Goal: Task Accomplishment & Management: Use online tool/utility

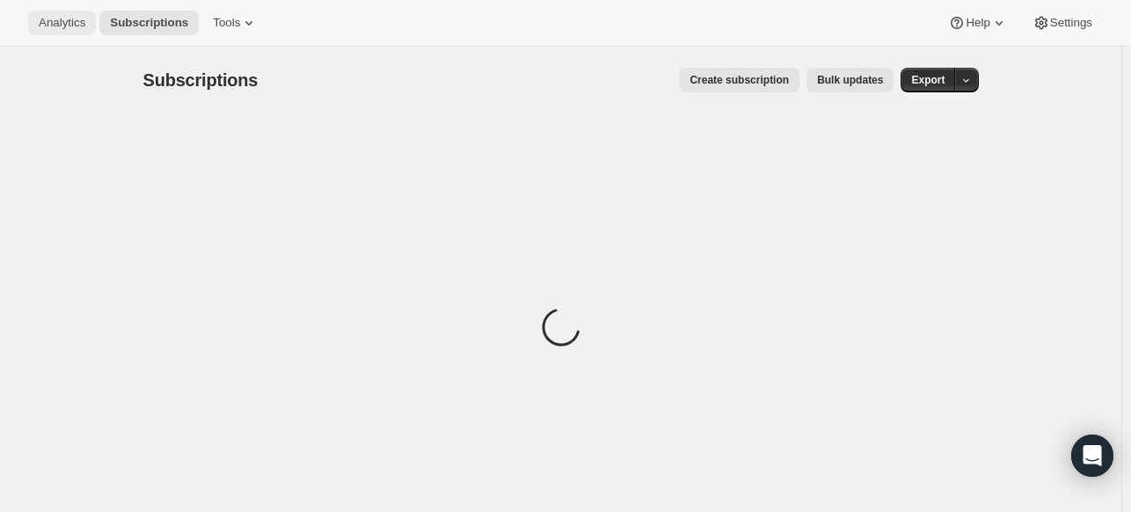
click at [65, 26] on span "Analytics" at bounding box center [62, 23] width 47 height 14
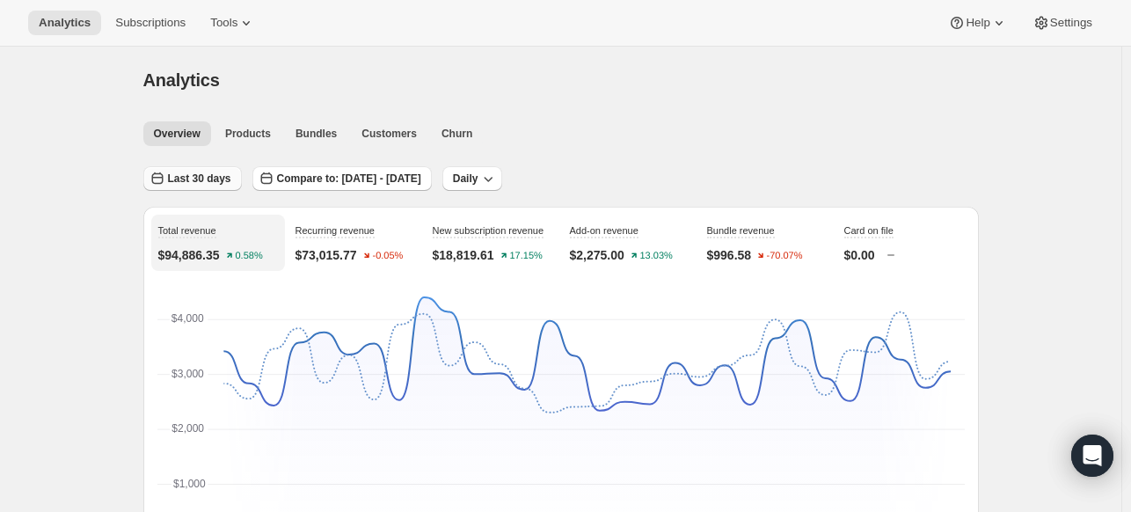
click at [201, 174] on span "Last 30 days" at bounding box center [199, 179] width 63 height 14
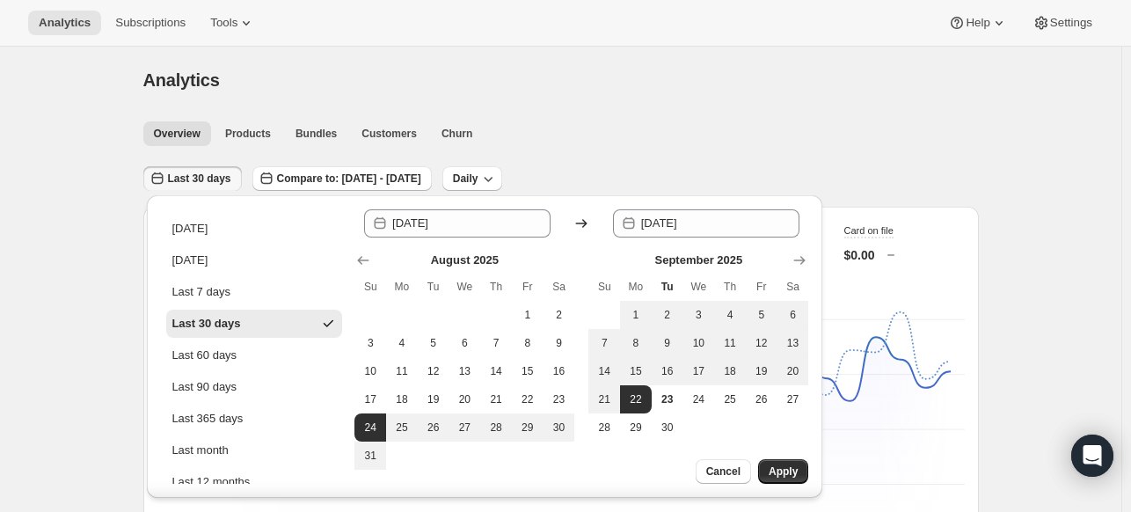
click at [565, 112] on div "Analytics. This page is ready Analytics" at bounding box center [561, 80] width 836 height 67
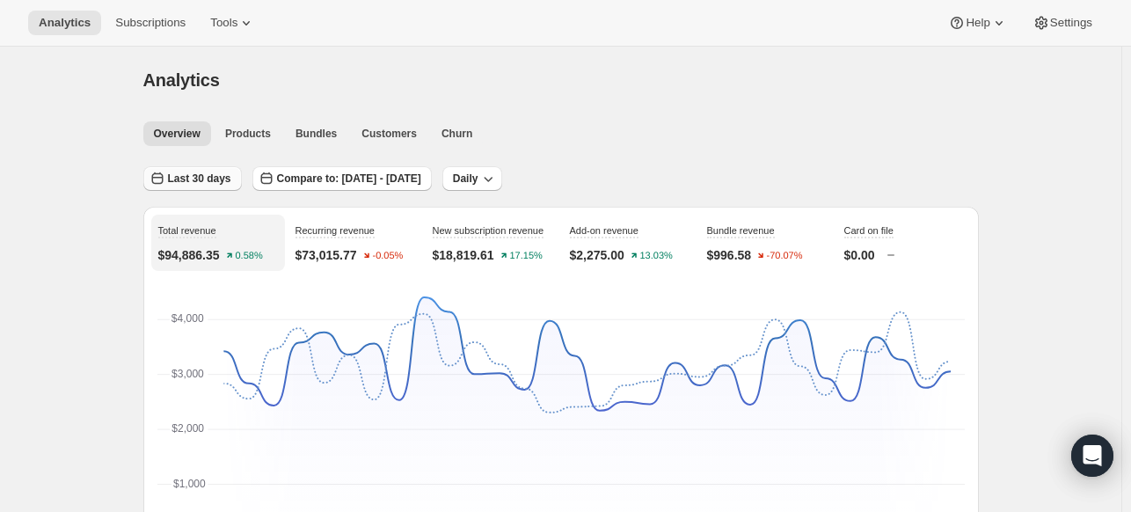
click at [192, 180] on span "Last 30 days" at bounding box center [199, 179] width 63 height 14
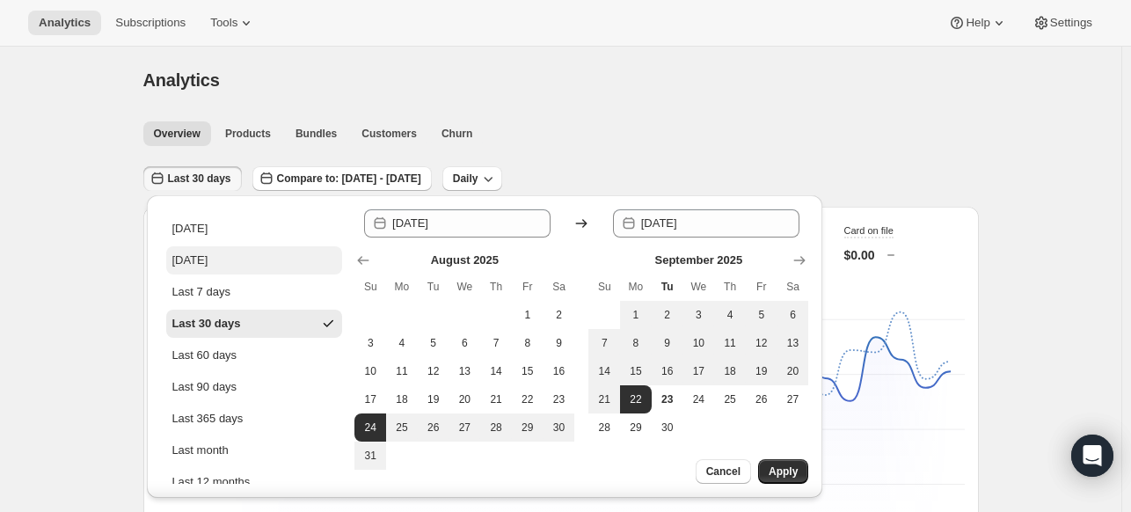
click at [236, 246] on button "[DATE]" at bounding box center [254, 260] width 176 height 28
type input "[DATE]"
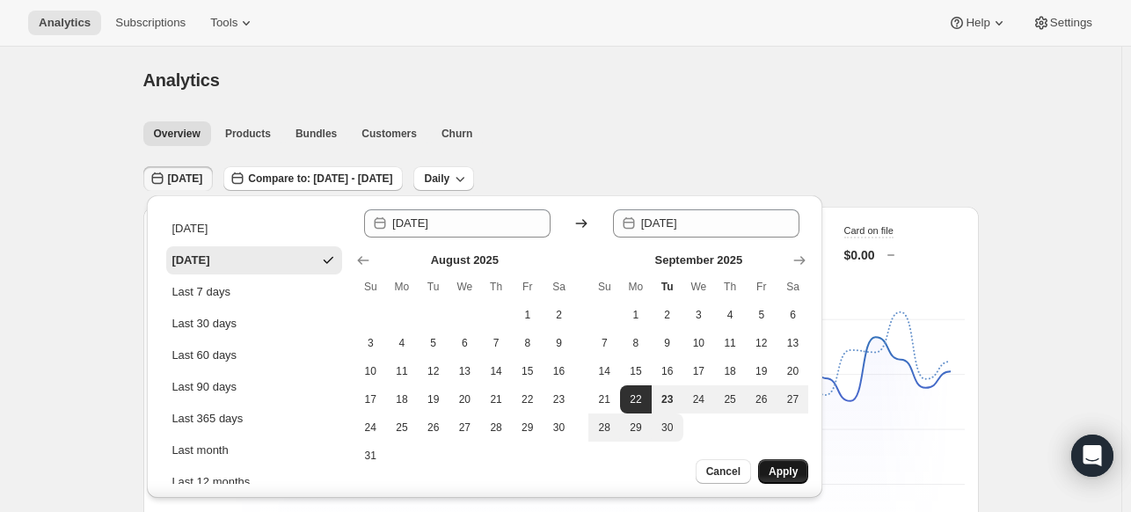
click at [791, 468] on span "Apply" at bounding box center [783, 471] width 29 height 14
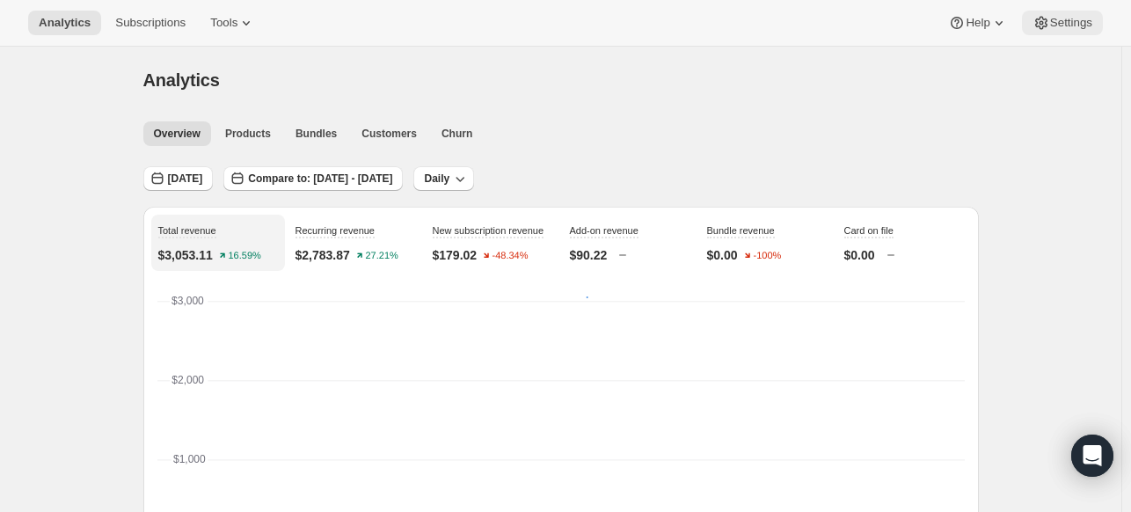
click at [1066, 27] on span "Settings" at bounding box center [1071, 23] width 42 height 14
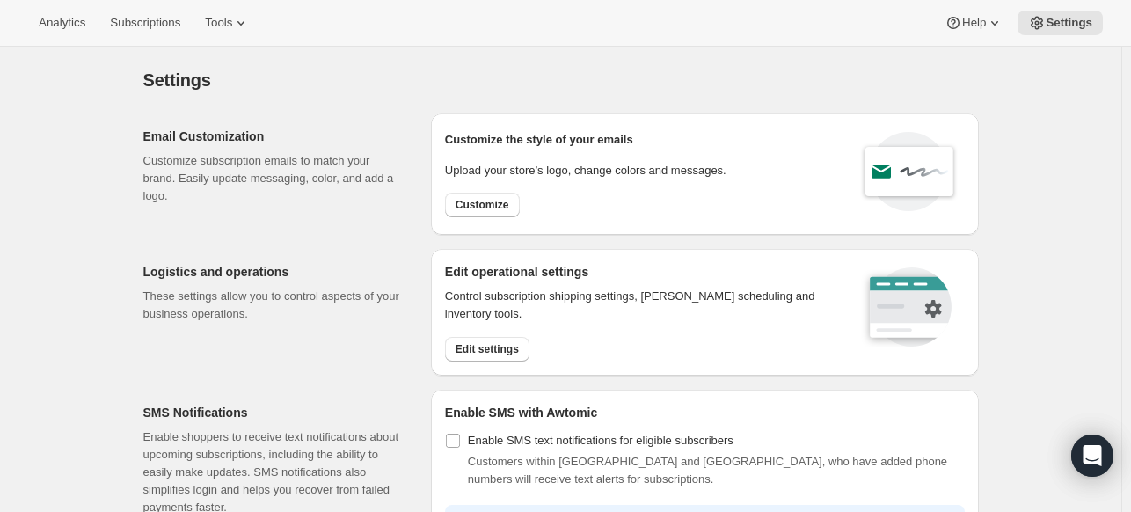
click at [87, 40] on div "Analytics Subscriptions Tools Help Settings" at bounding box center [565, 23] width 1131 height 47
click at [71, 26] on span "Analytics" at bounding box center [62, 23] width 47 height 14
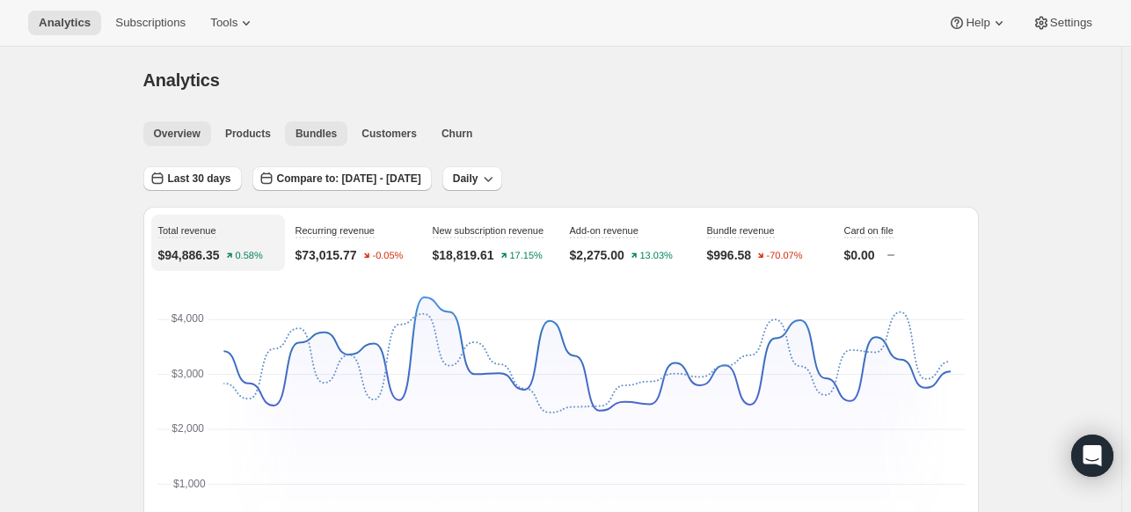
click at [305, 138] on span "Bundles" at bounding box center [316, 134] width 41 height 14
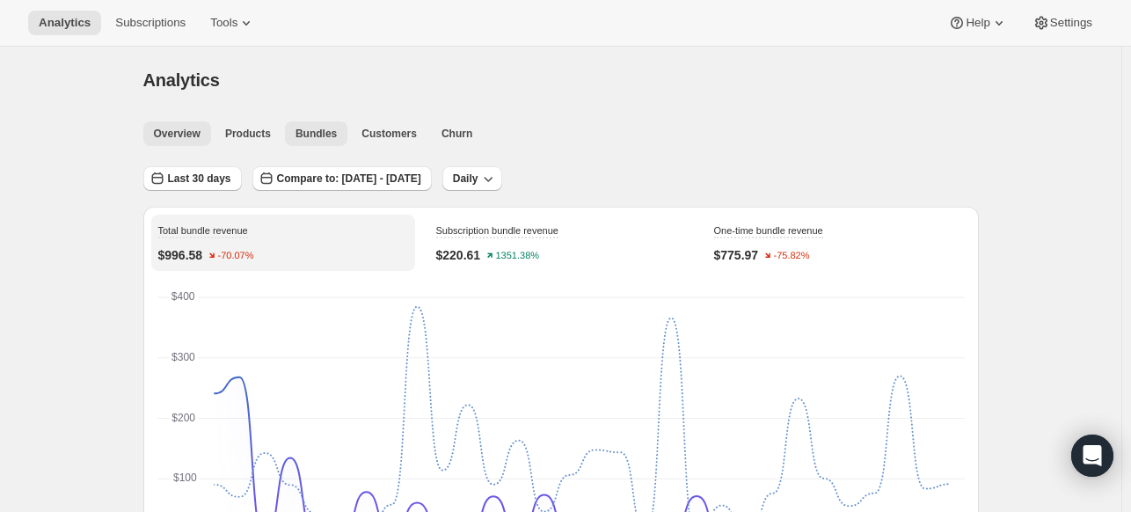
click at [164, 125] on button "Overview" at bounding box center [177, 133] width 68 height 25
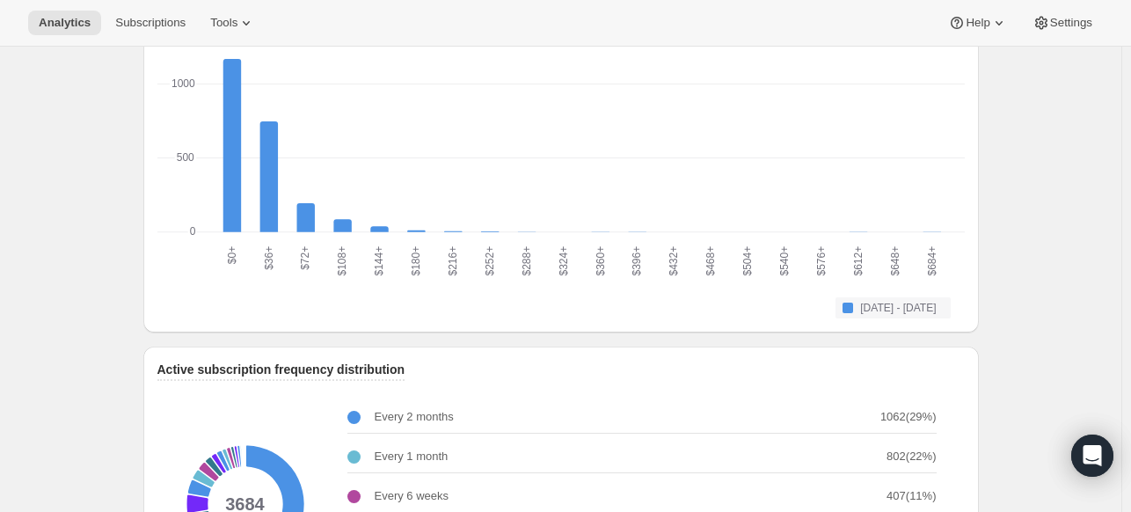
scroll to position [1937, 0]
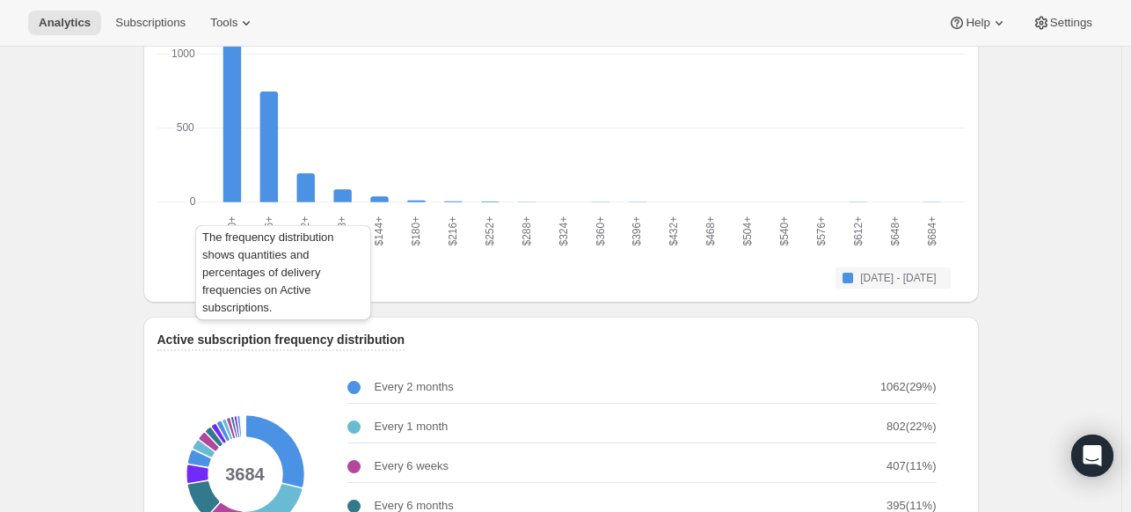
click at [387, 333] on span "Active subscription frequency distribution" at bounding box center [281, 339] width 248 height 14
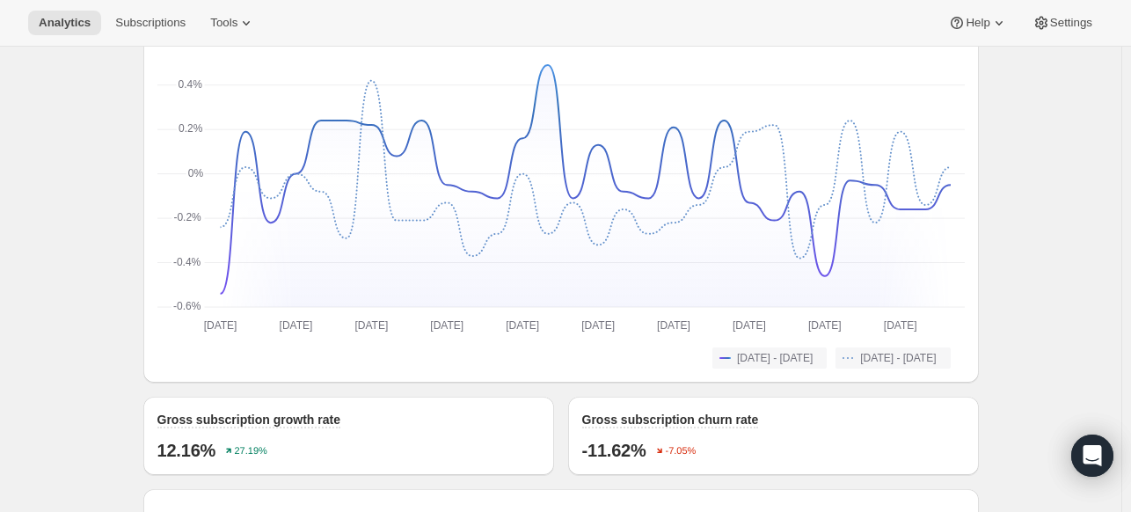
scroll to position [1409, 0]
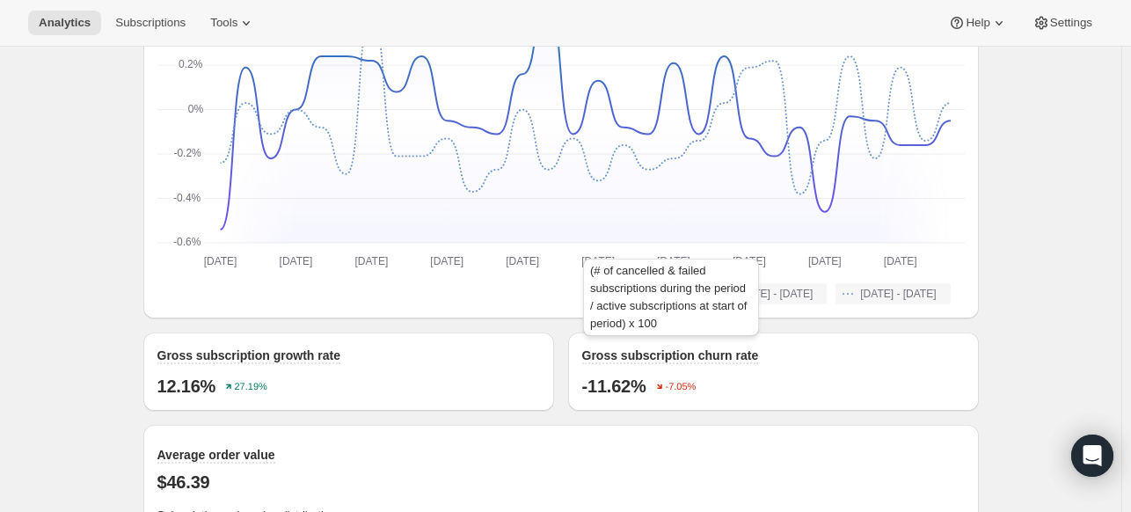
click at [746, 359] on span "Gross subscription churn rate" at bounding box center [670, 355] width 177 height 14
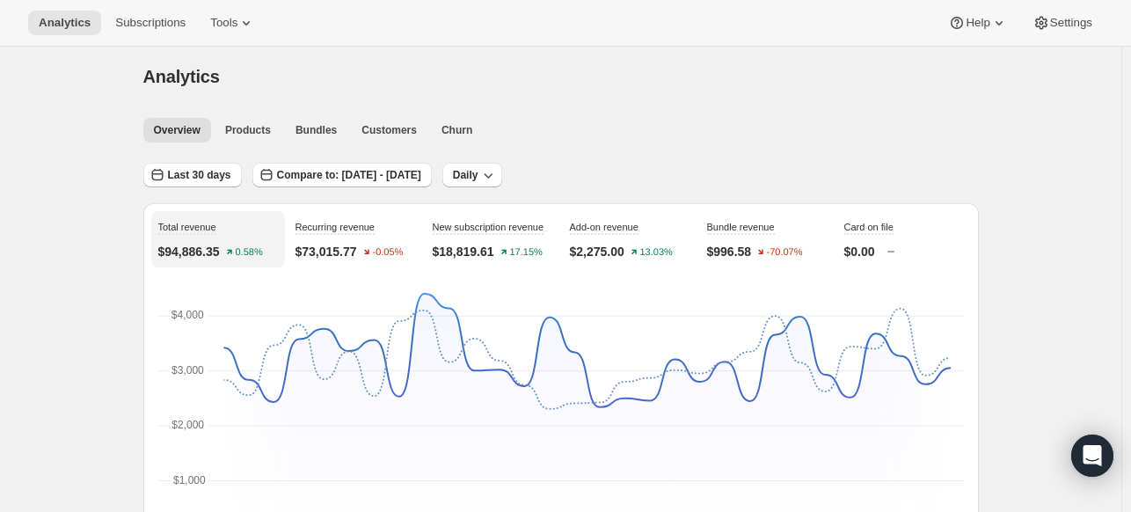
scroll to position [2, 0]
drag, startPoint x: 475, startPoint y: 135, endPoint x: 422, endPoint y: 133, distance: 52.8
click at [471, 135] on ul "Overview Products Bundles Customers Churn More views" at bounding box center [556, 131] width 832 height 25
click at [431, 132] on button "Churn" at bounding box center [457, 132] width 52 height 25
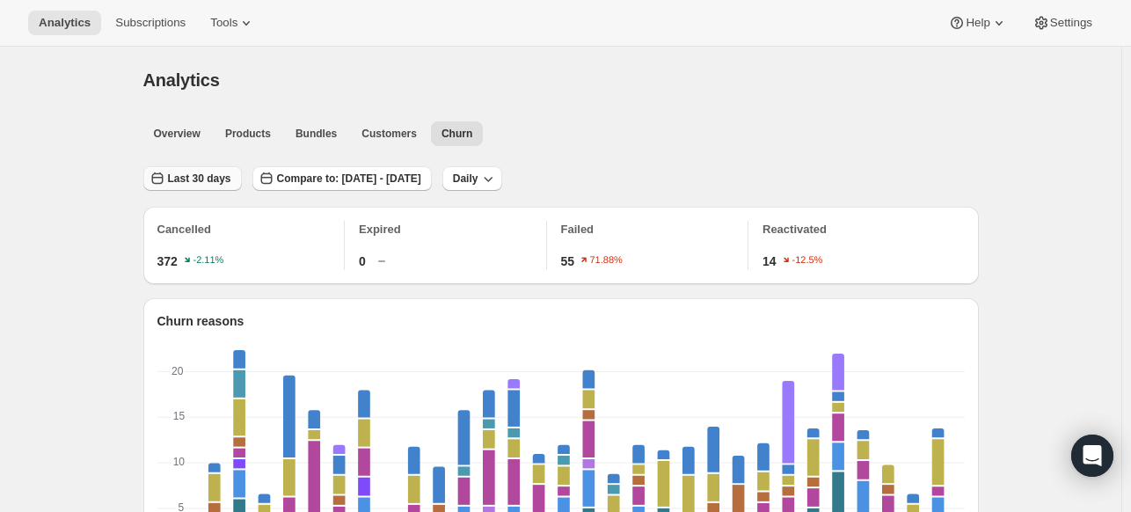
click at [166, 172] on icon "button" at bounding box center [158, 179] width 18 height 18
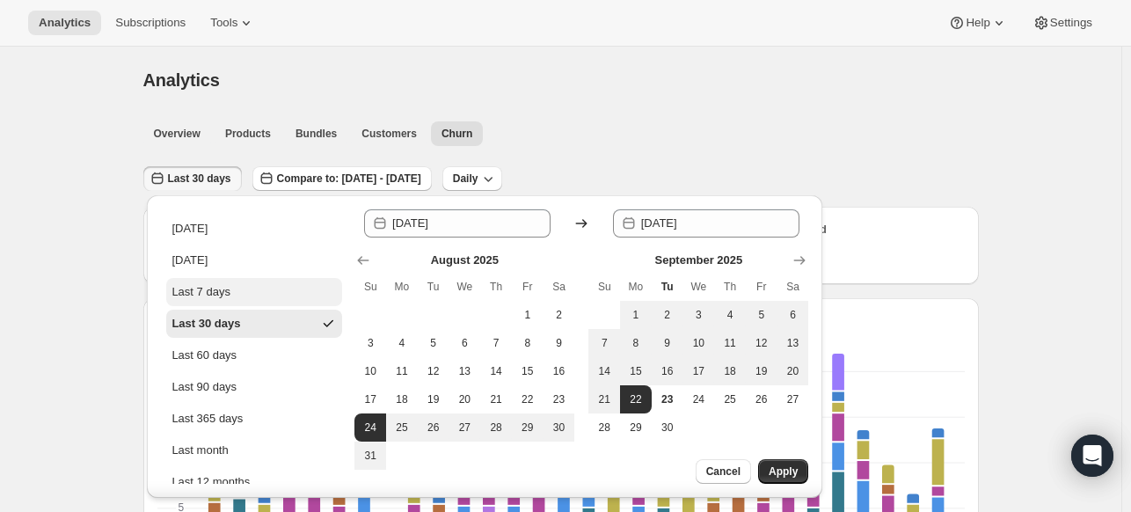
click at [281, 293] on button "Last 7 days" at bounding box center [254, 292] width 176 height 28
type input "[DATE]"
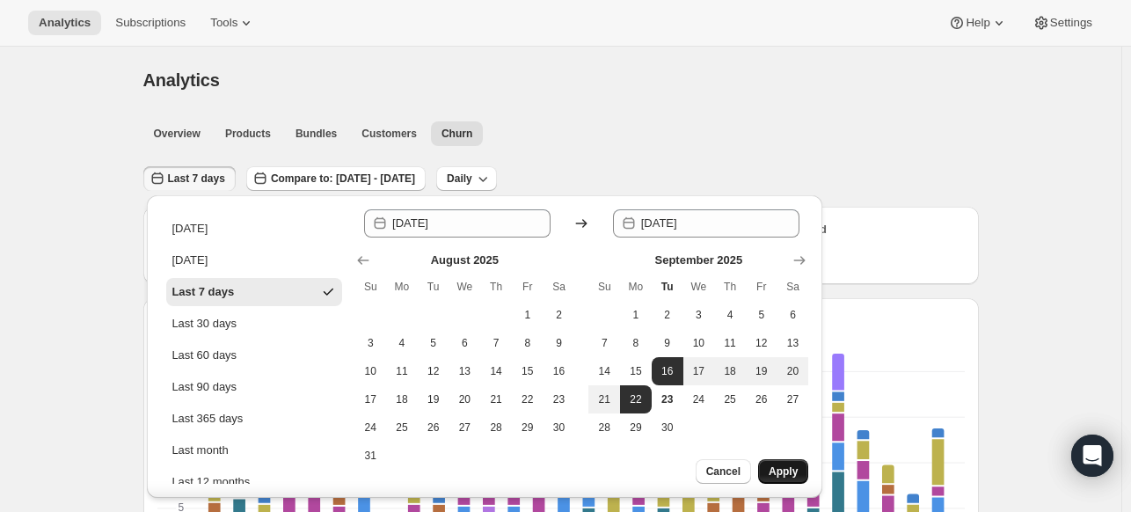
click at [784, 463] on button "Apply" at bounding box center [783, 471] width 50 height 25
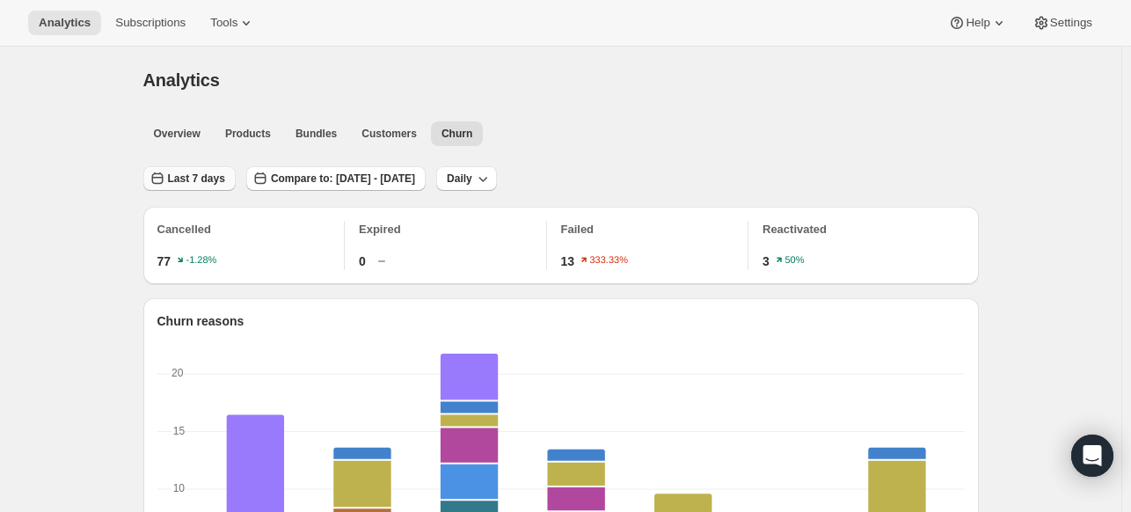
click at [212, 176] on span "Last 7 days" at bounding box center [196, 179] width 57 height 14
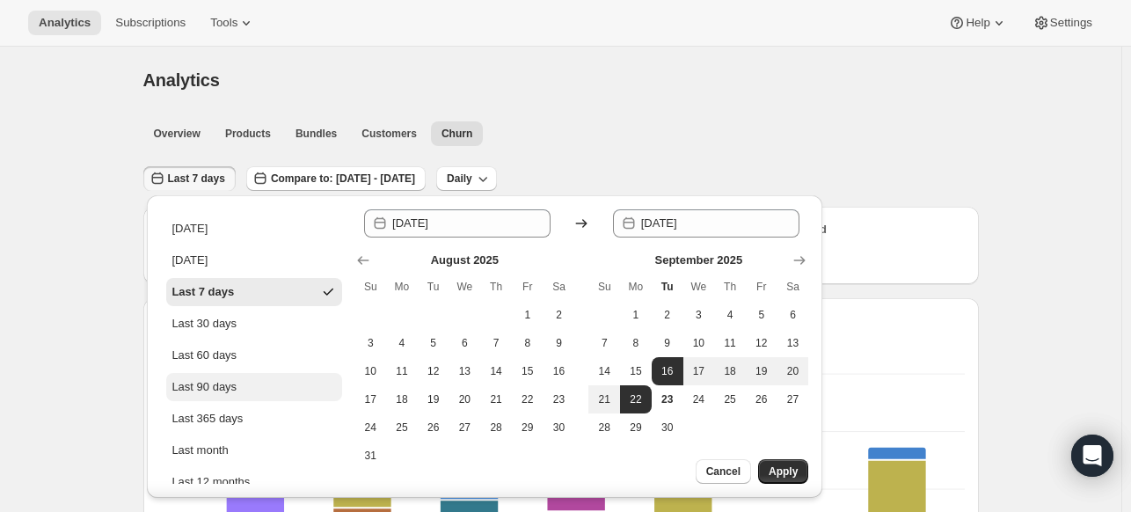
click at [238, 381] on button "Last 90 days" at bounding box center [254, 387] width 176 height 28
type input "[DATE]"
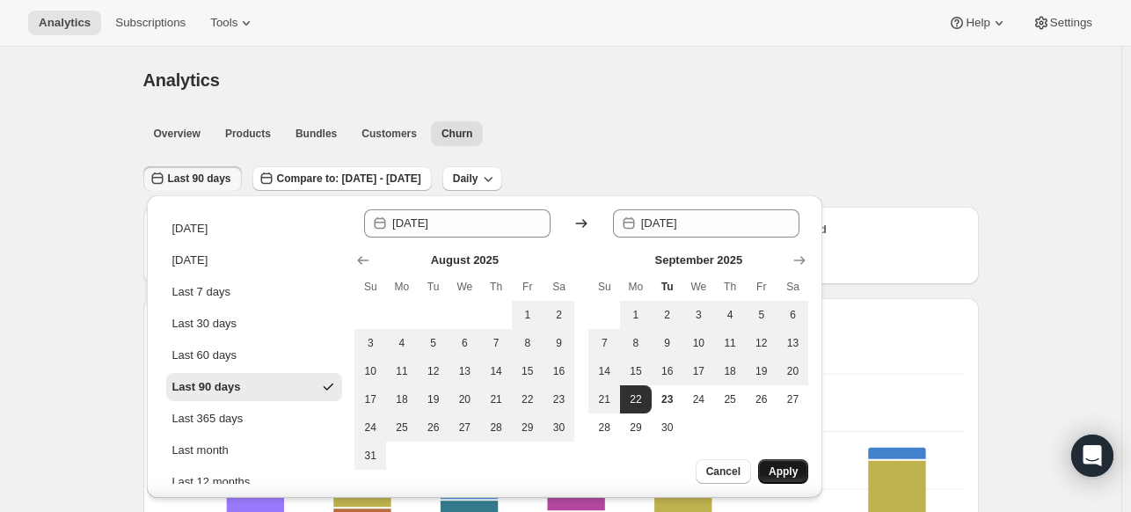
click at [785, 474] on span "Apply" at bounding box center [783, 471] width 29 height 14
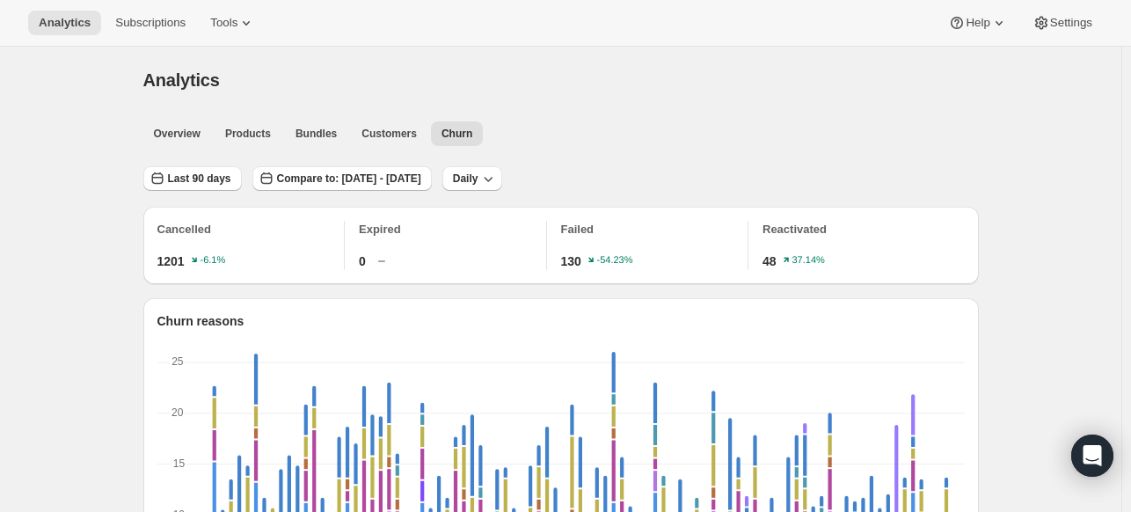
click at [209, 163] on div "Last 90 days Compare to: [DATE] - [DATE] Daily" at bounding box center [561, 172] width 836 height 40
click at [201, 182] on span "Last 90 days" at bounding box center [199, 179] width 63 height 14
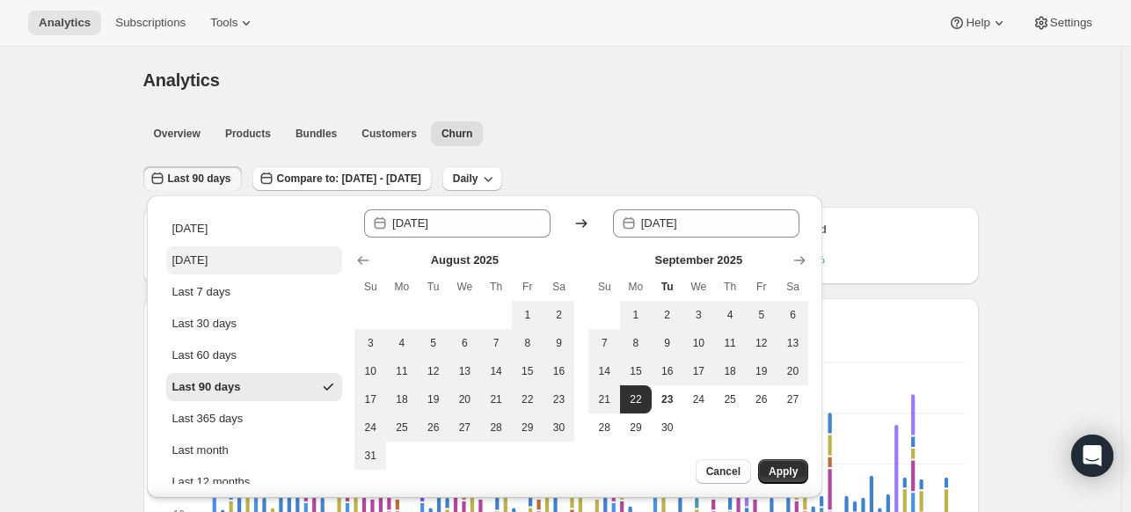
click at [202, 256] on div "[DATE]" at bounding box center [190, 261] width 36 height 18
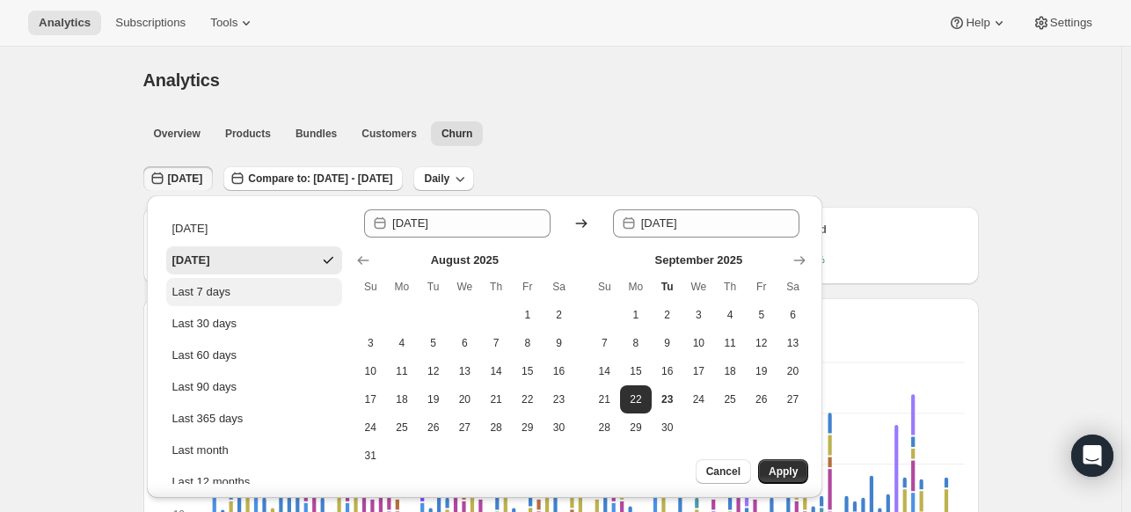
click at [213, 291] on div "Last 7 days" at bounding box center [201, 292] width 59 height 18
type input "[DATE]"
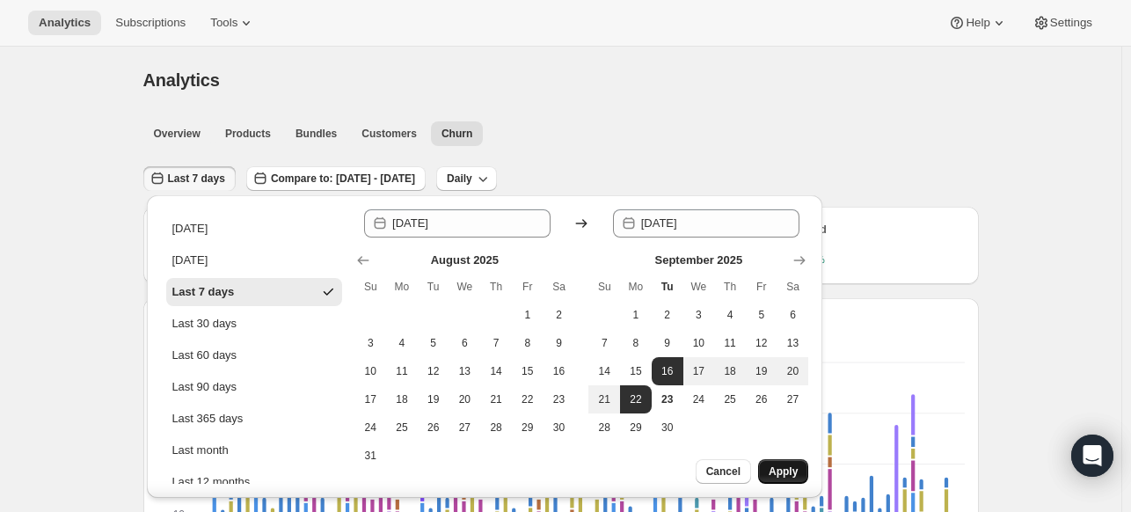
click at [796, 478] on span "Apply" at bounding box center [783, 471] width 29 height 14
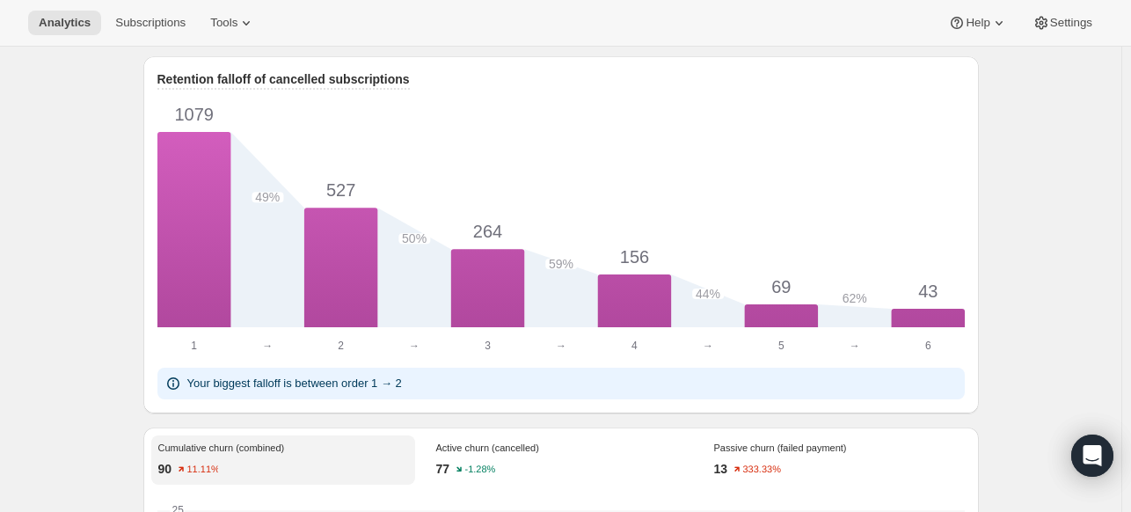
scroll to position [792, 0]
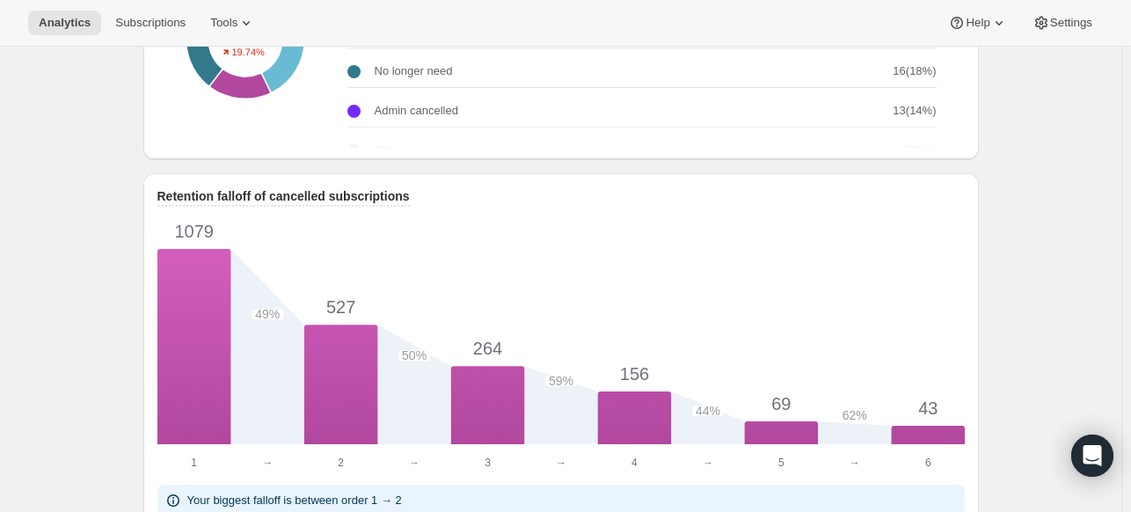
drag, startPoint x: 209, startPoint y: 238, endPoint x: 179, endPoint y: 250, distance: 32.8
click at [179, 250] on icon "85 61% 52 65% 34 68% 23 43% 10 80% 8 1 1 → → 2 2 → → 3 3 → → 4 4 → → 5 5 → → 6 6" at bounding box center [560, 339] width 807 height 264
drag, startPoint x: 346, startPoint y: 324, endPoint x: 324, endPoint y: 319, distance: 22.4
click at [324, 312] on div "52" at bounding box center [339, 304] width 73 height 16
drag, startPoint x: 350, startPoint y: 319, endPoint x: 336, endPoint y: 321, distance: 14.2
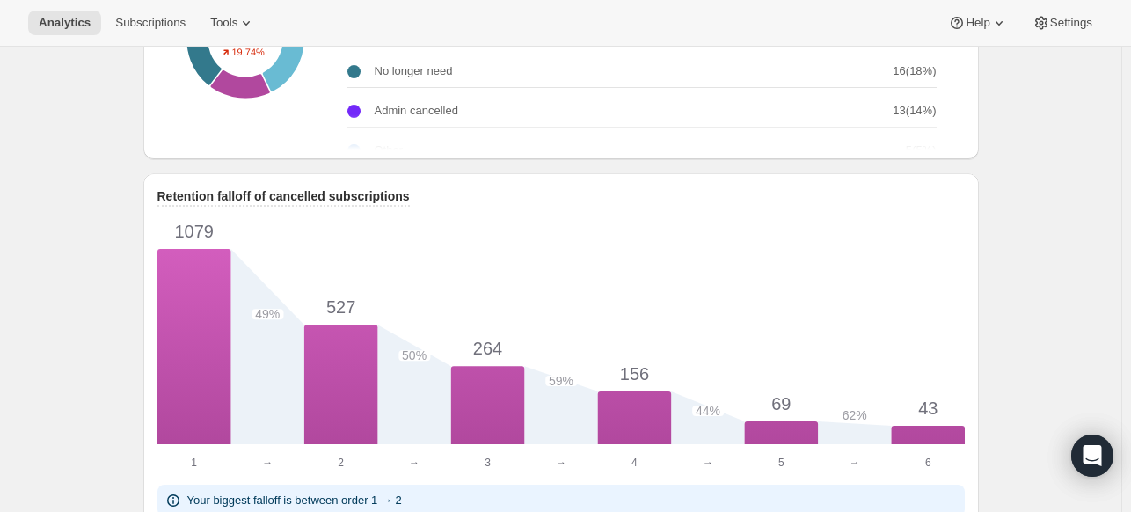
click at [336, 312] on span "52" at bounding box center [340, 307] width 36 height 11
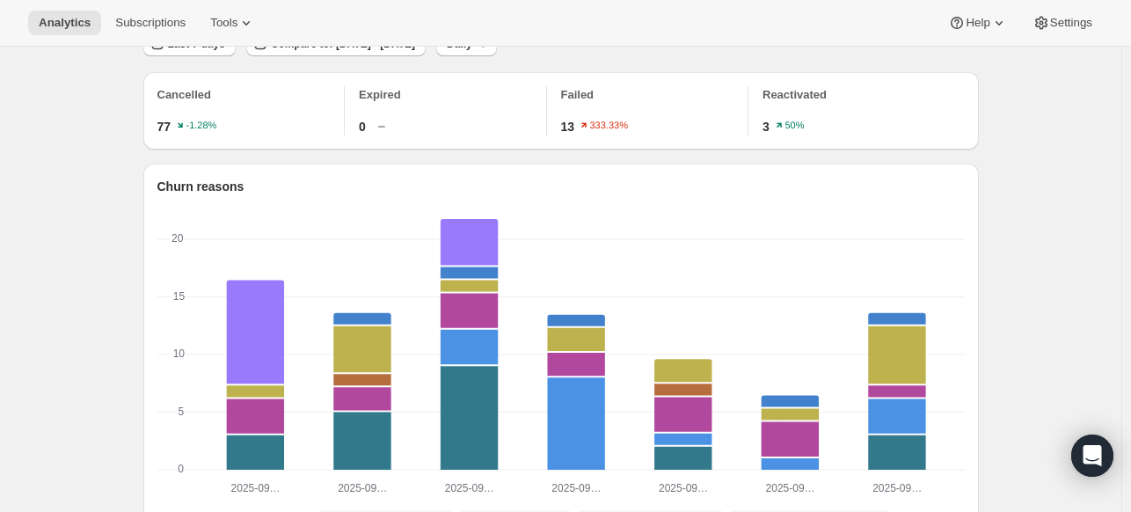
scroll to position [0, 0]
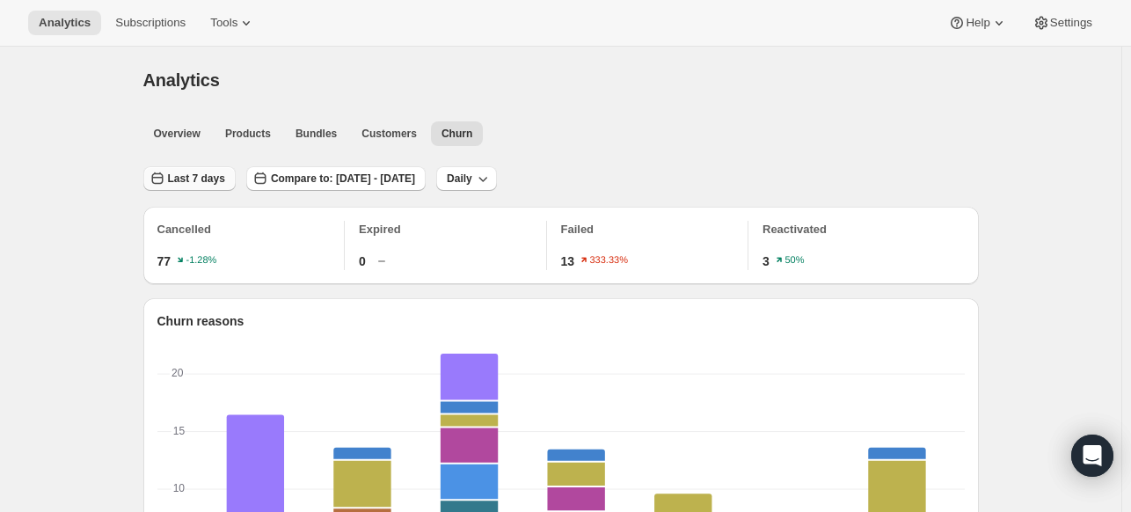
click at [191, 175] on span "Last 7 days" at bounding box center [196, 179] width 57 height 14
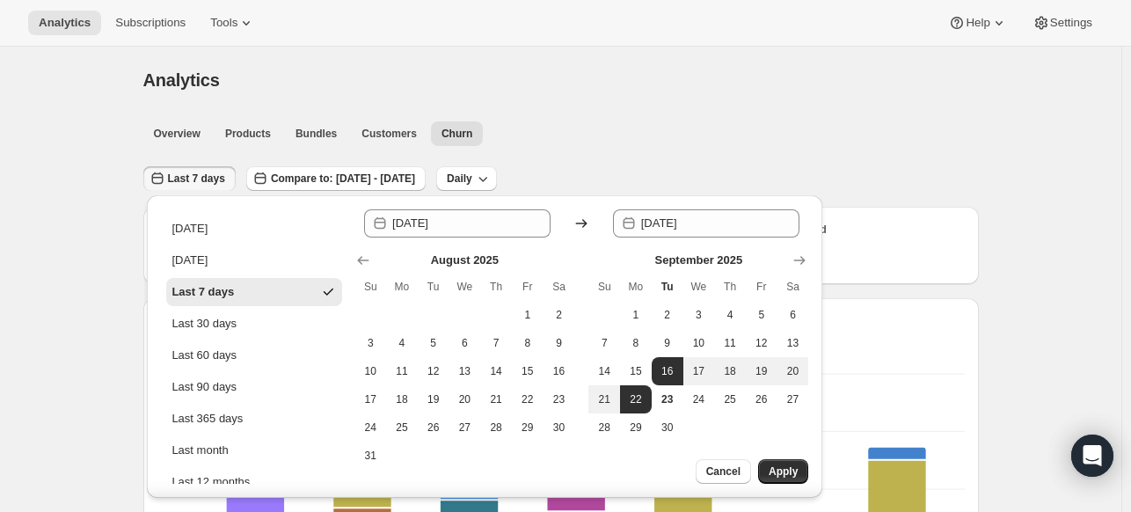
click at [278, 66] on div "Analytics. This page is ready Analytics" at bounding box center [561, 80] width 836 height 67
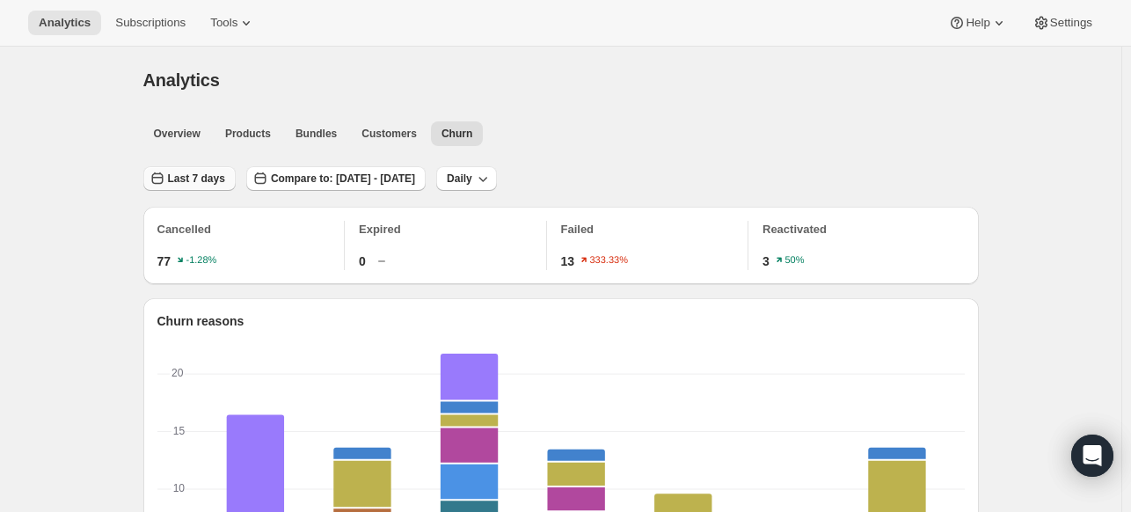
click at [194, 185] on span "Last 7 days" at bounding box center [196, 179] width 57 height 14
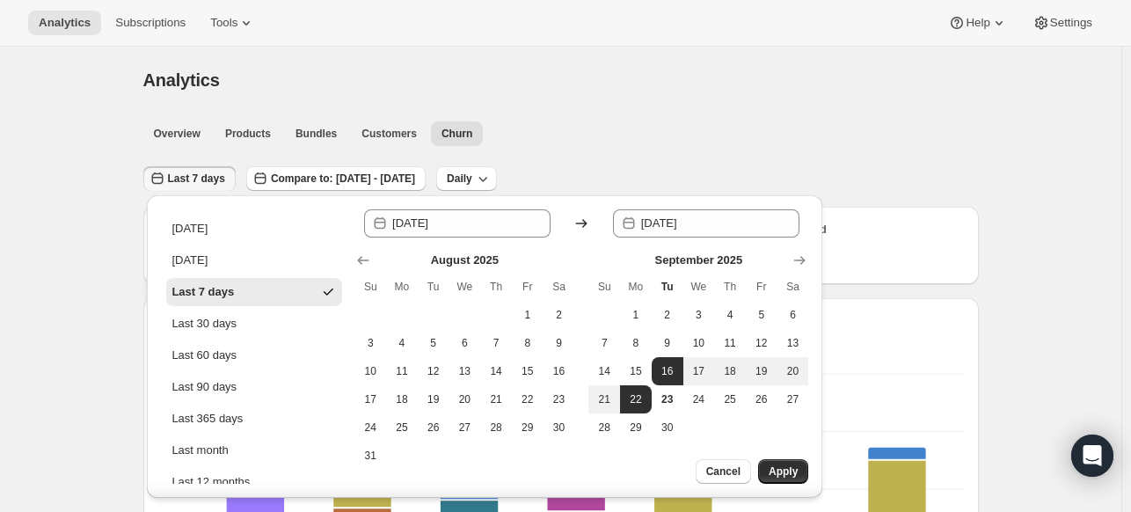
drag, startPoint x: 742, startPoint y: 148, endPoint x: 742, endPoint y: 176, distance: 28.2
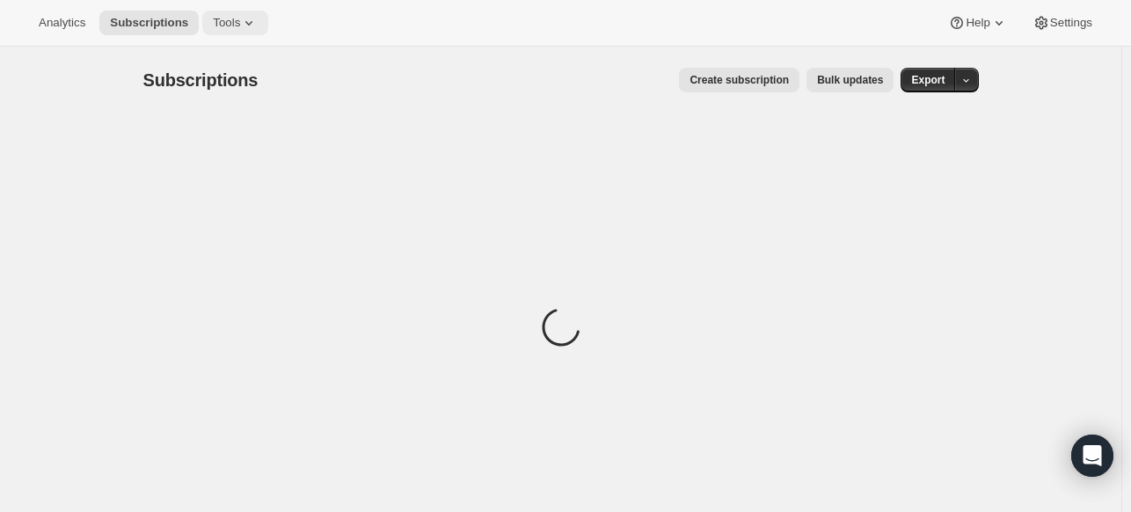
click at [240, 18] on icon at bounding box center [249, 23] width 18 height 18
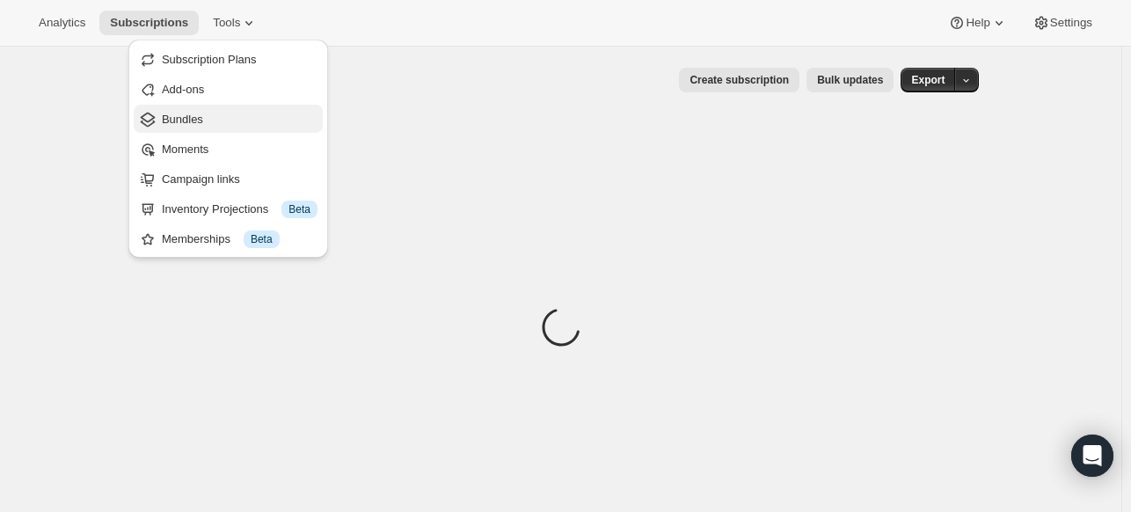
click at [226, 112] on span "Bundles" at bounding box center [240, 120] width 156 height 18
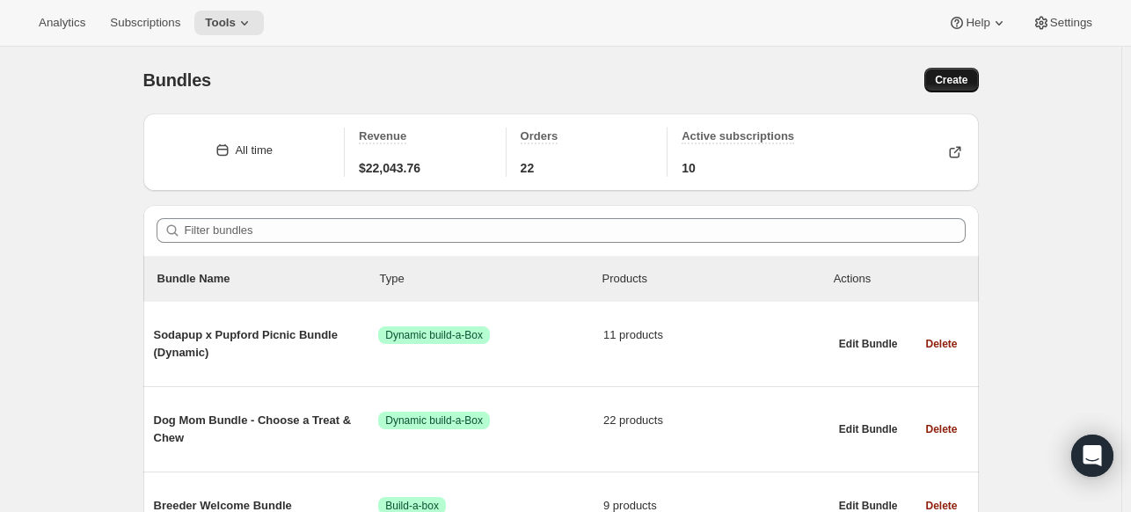
click at [978, 80] on button "Create" at bounding box center [951, 80] width 54 height 25
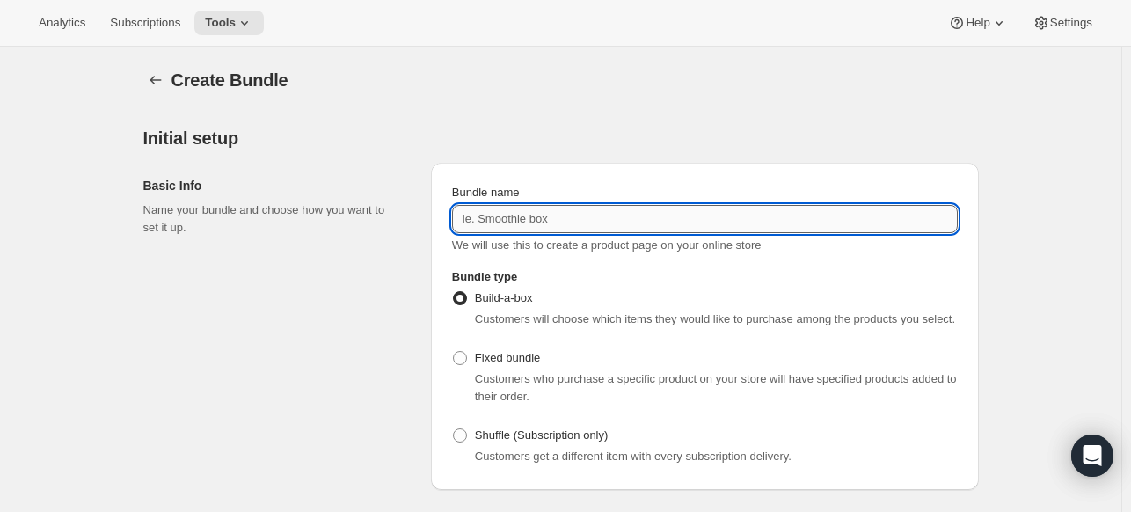
click at [631, 220] on input "Bundle name" at bounding box center [705, 219] width 506 height 28
type input "On the go pack"
click at [159, 73] on icon "Bundles" at bounding box center [156, 80] width 18 height 18
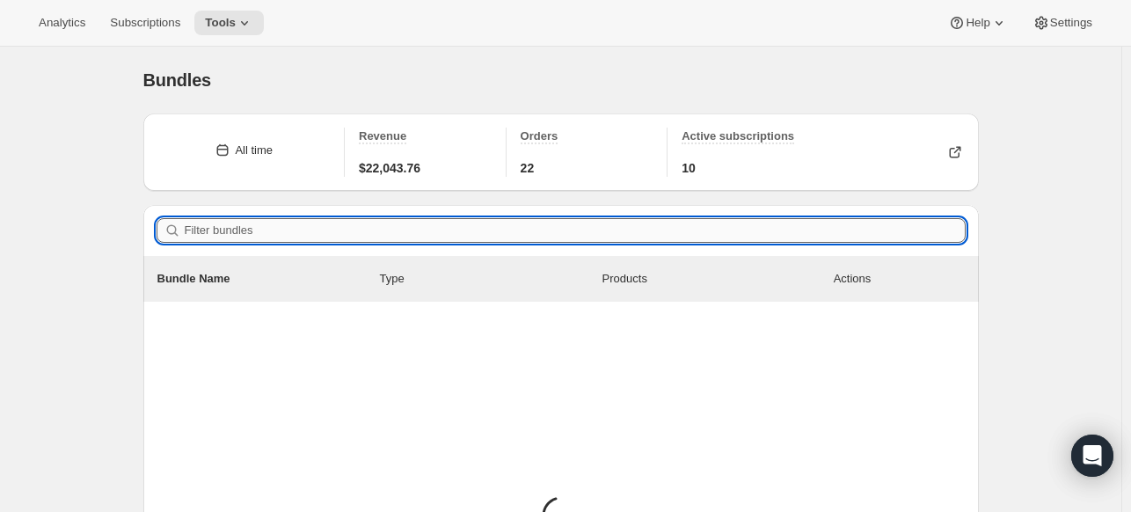
click at [336, 227] on input "Filter bundles" at bounding box center [575, 230] width 781 height 25
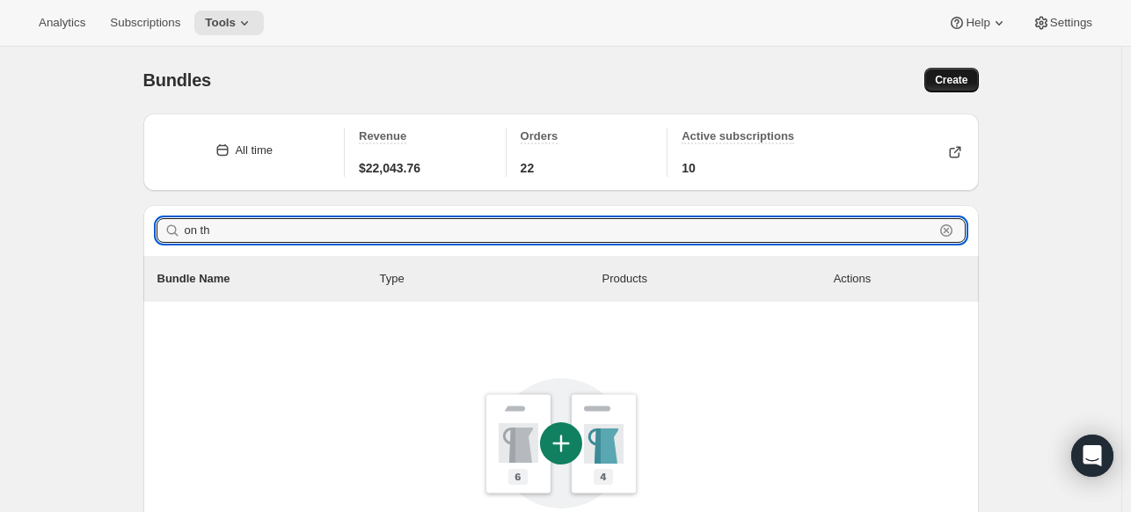
type input "on th"
click at [954, 83] on span "Create" at bounding box center [951, 80] width 33 height 14
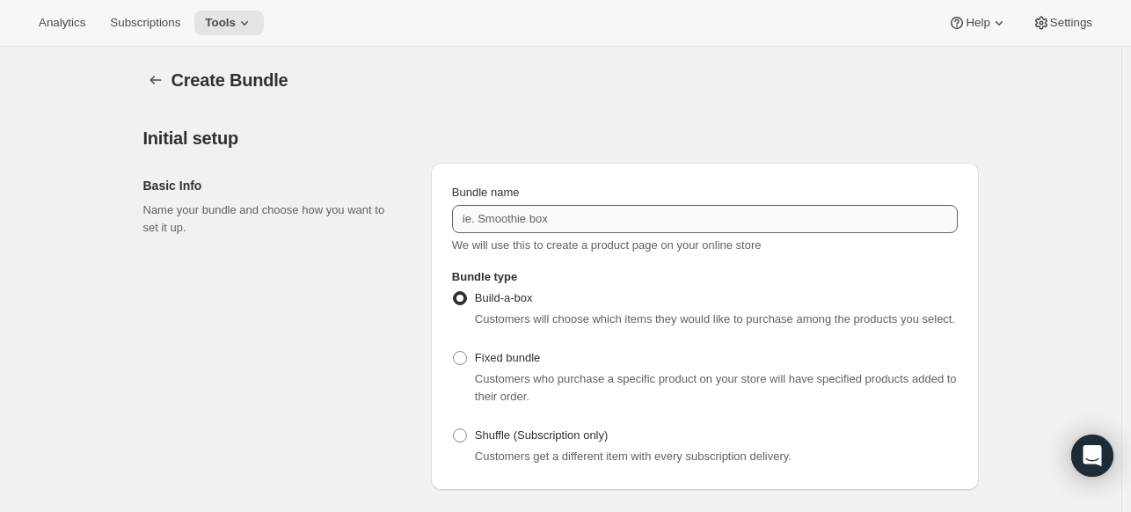
drag, startPoint x: 464, startPoint y: 237, endPoint x: 493, endPoint y: 223, distance: 32.7
click at [473, 235] on div "Bundle name We will use this to create a product page on your online store" at bounding box center [705, 219] width 506 height 70
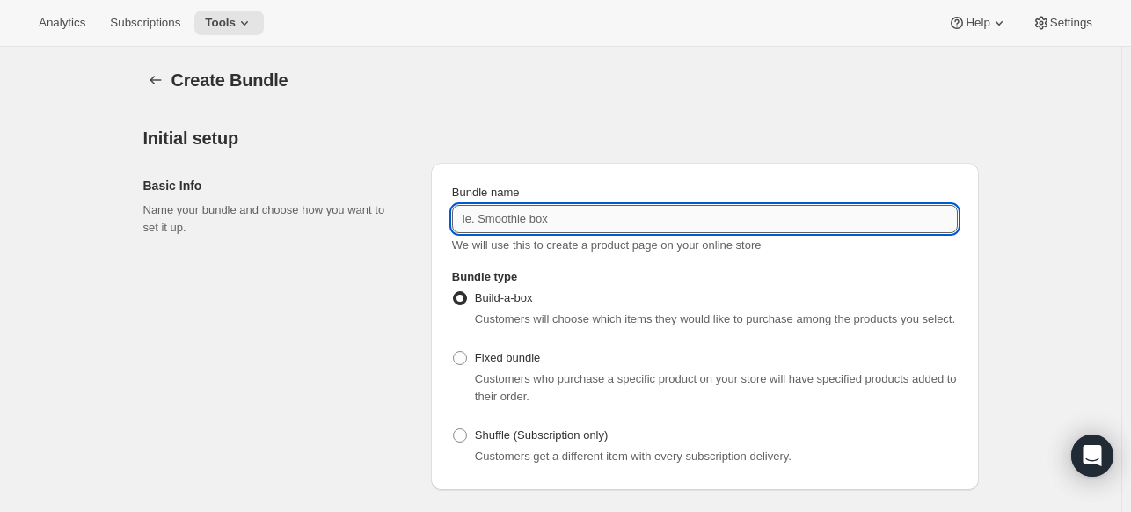
click at [500, 218] on input "Bundle name" at bounding box center [705, 219] width 506 height 28
type input "On the go pack"
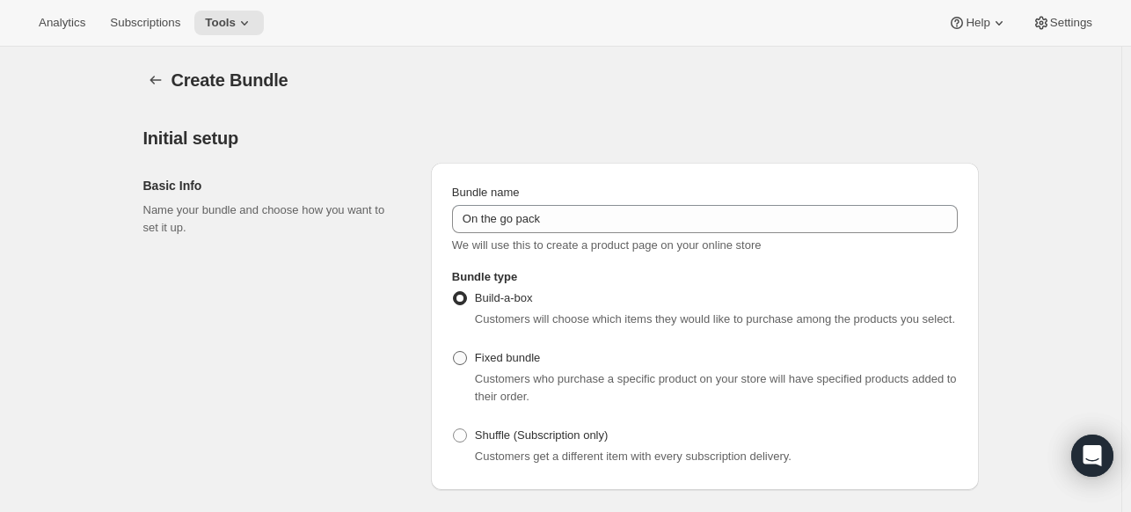
drag, startPoint x: 508, startPoint y: 363, endPoint x: 489, endPoint y: 362, distance: 18.6
click at [507, 363] on span "Fixed bundle" at bounding box center [507, 357] width 65 height 13
click at [454, 352] on input "Fixed bundle" at bounding box center [453, 351] width 1 height 1
radio input "true"
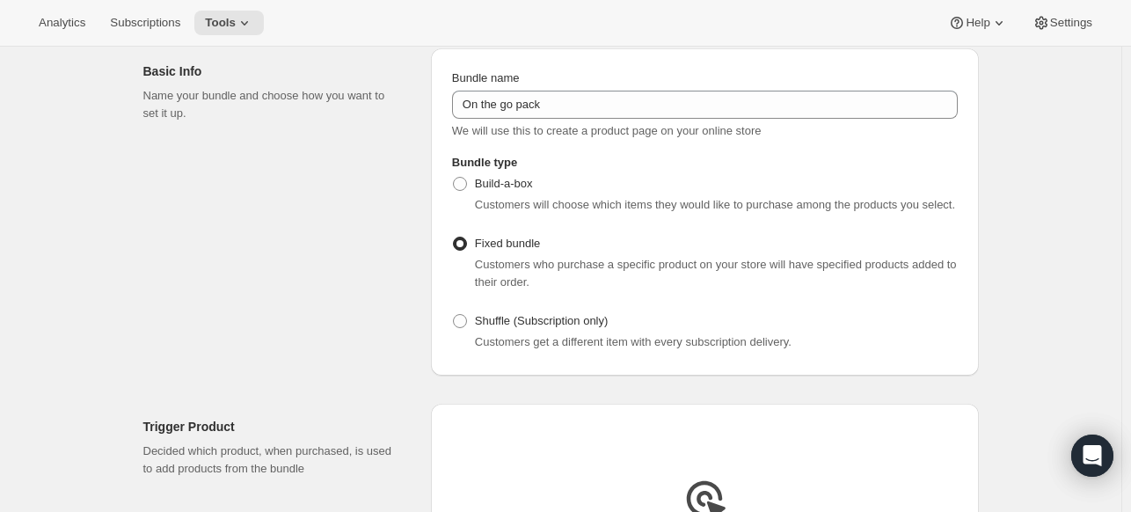
scroll to position [264, 0]
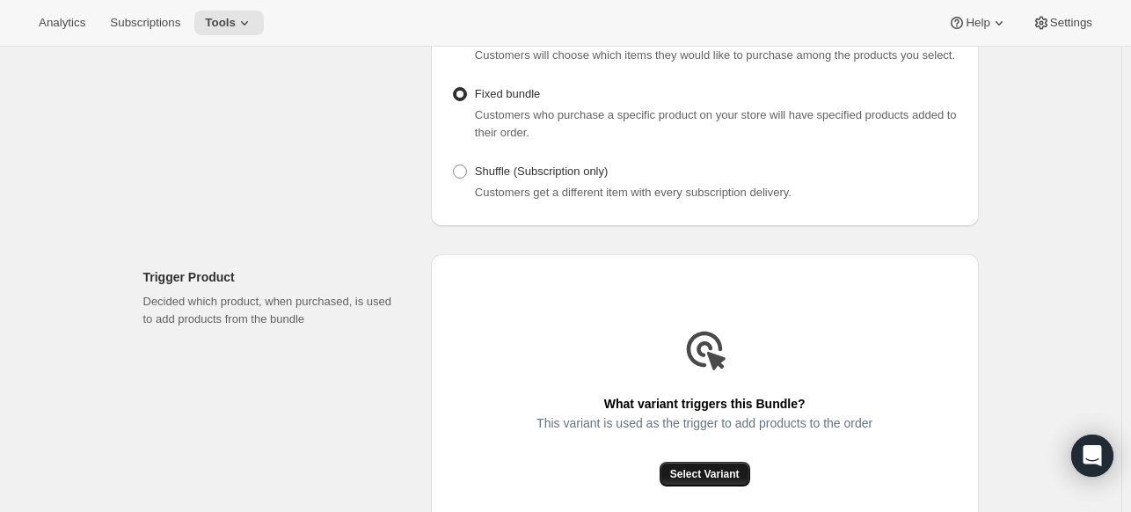
click at [728, 474] on span "Select Variant" at bounding box center [704, 474] width 69 height 14
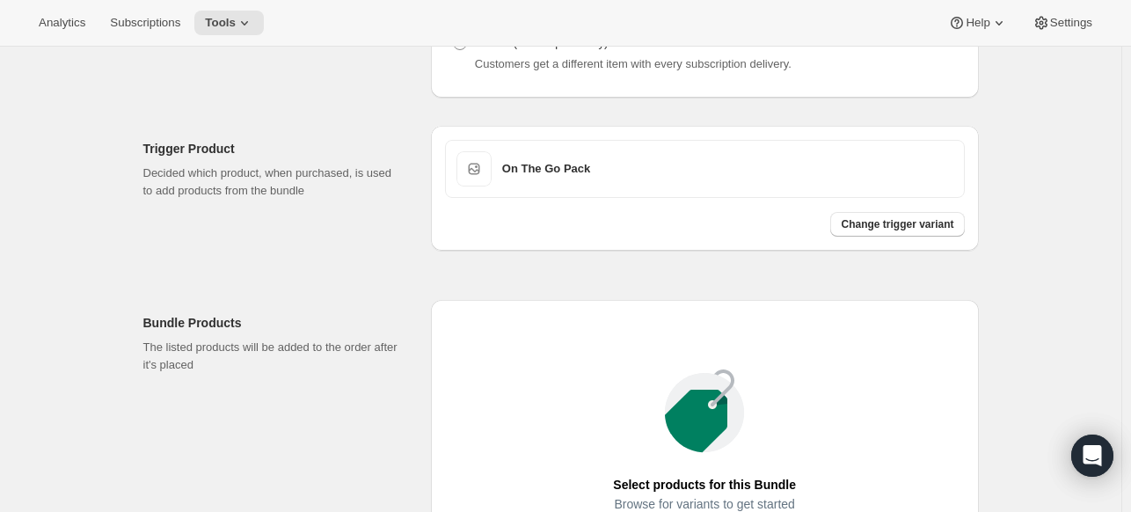
scroll to position [528, 0]
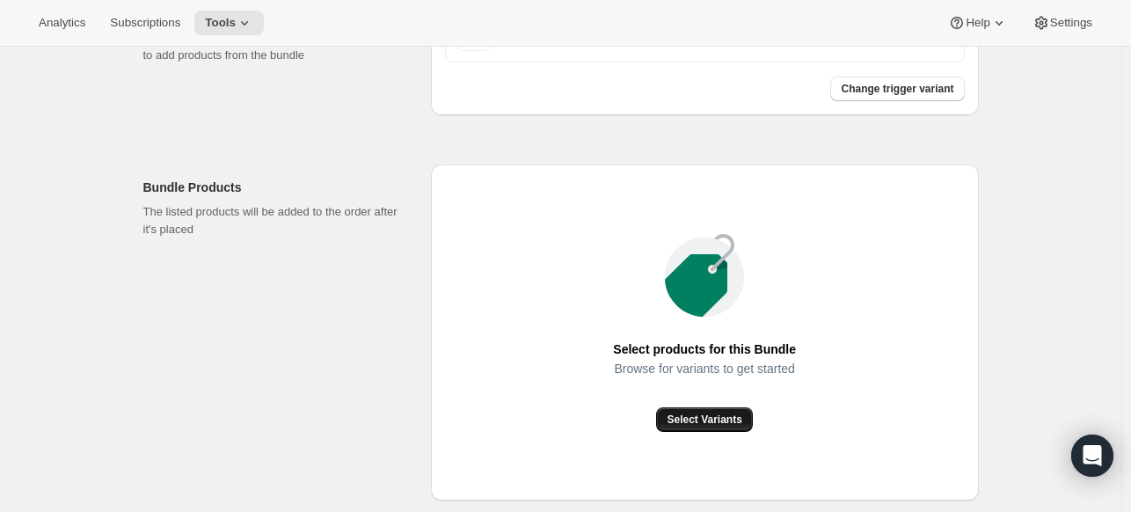
click at [714, 415] on span "Select Variants" at bounding box center [704, 420] width 75 height 14
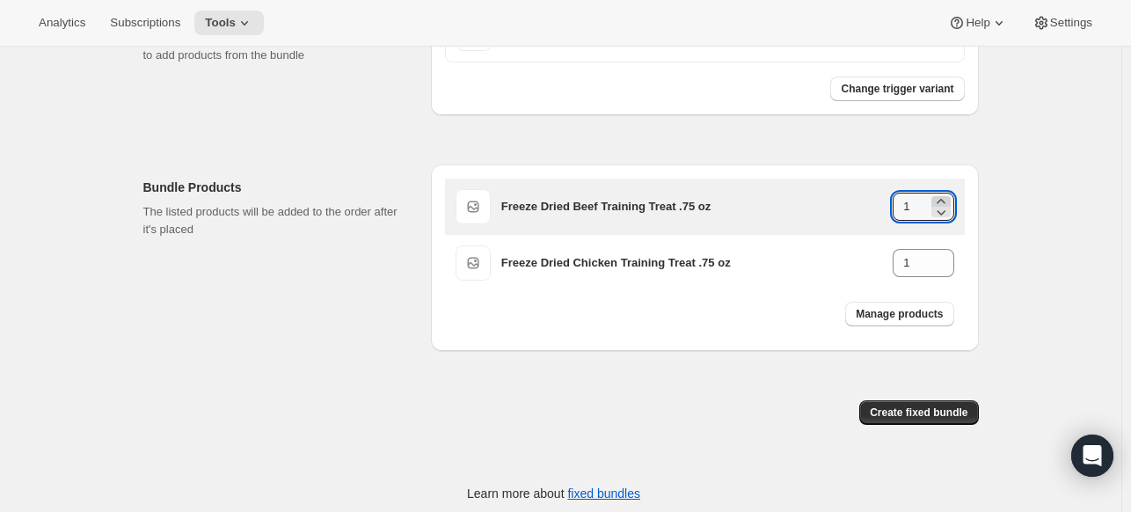
click at [948, 200] on icon at bounding box center [941, 202] width 18 height 18
click at [947, 200] on icon at bounding box center [941, 202] width 18 height 18
click at [945, 201] on icon at bounding box center [941, 201] width 8 height 4
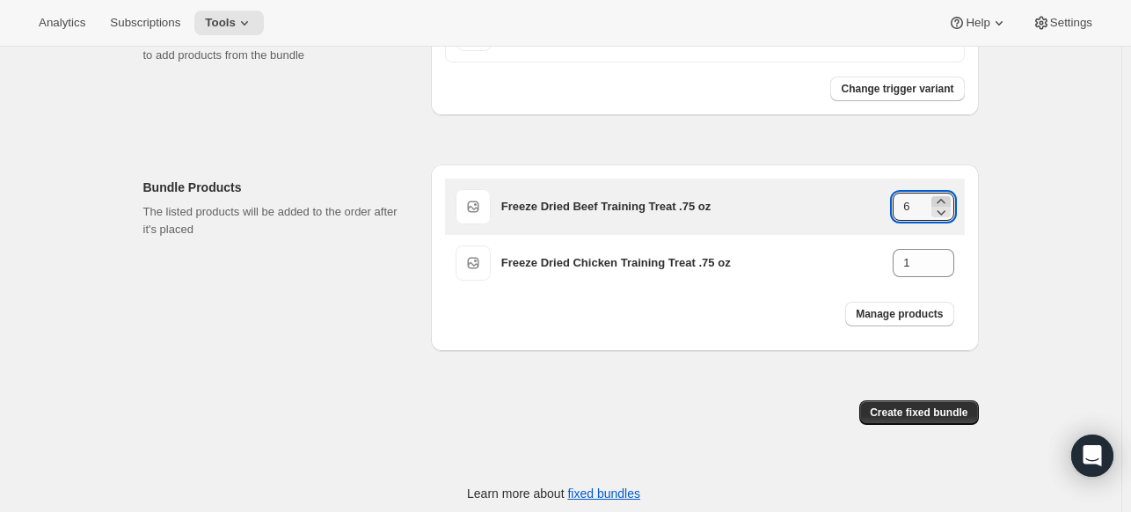
click at [945, 201] on icon at bounding box center [941, 201] width 8 height 4
click at [945, 210] on icon at bounding box center [941, 212] width 18 height 18
type input "5"
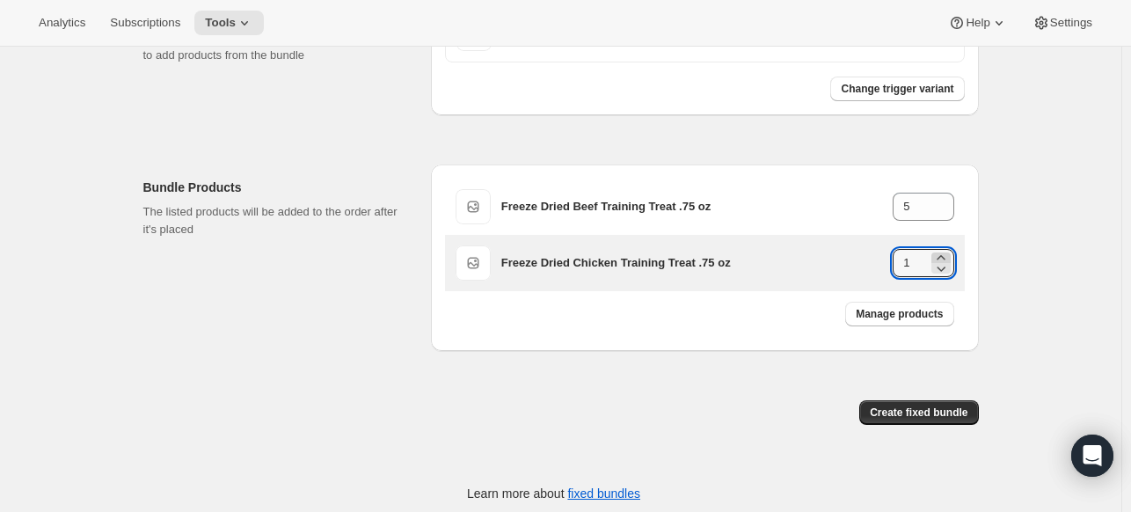
click at [943, 252] on icon at bounding box center [941, 258] width 18 height 18
type input "5"
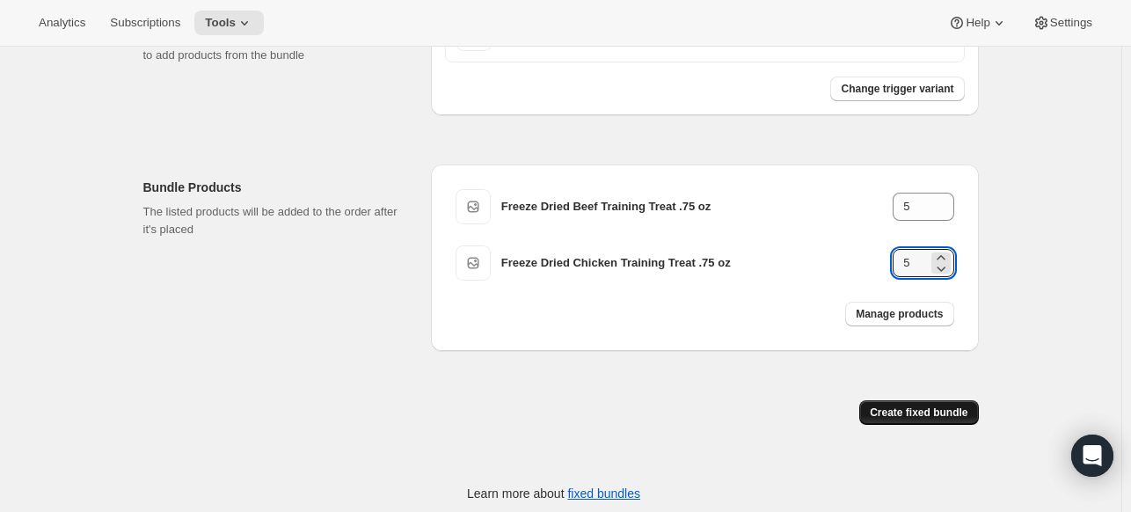
click at [948, 420] on button "Create fixed bundle" at bounding box center [918, 412] width 119 height 25
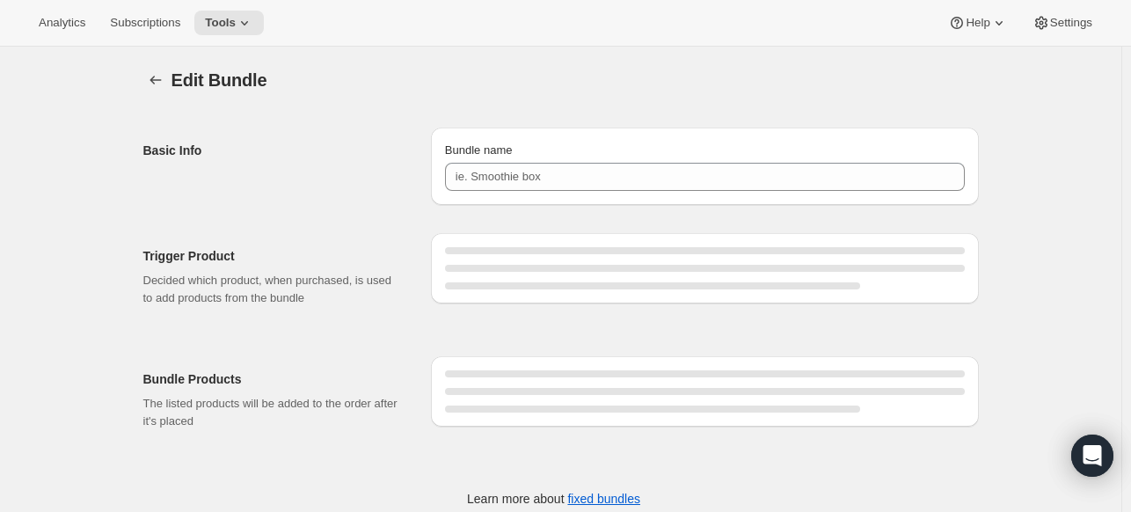
type input "On the go pack"
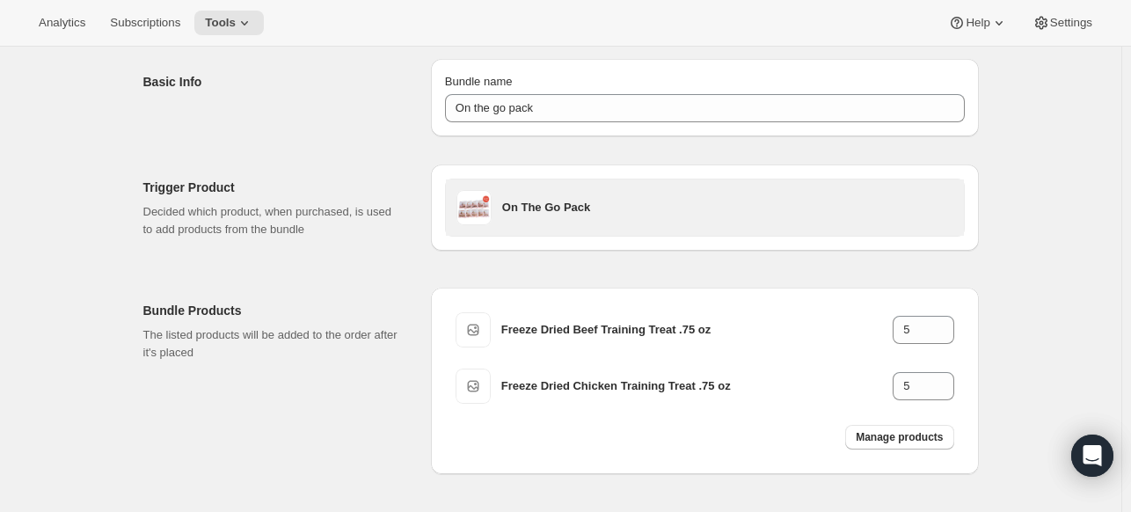
scroll to position [49, 0]
